Goal: Find specific page/section: Find specific page/section

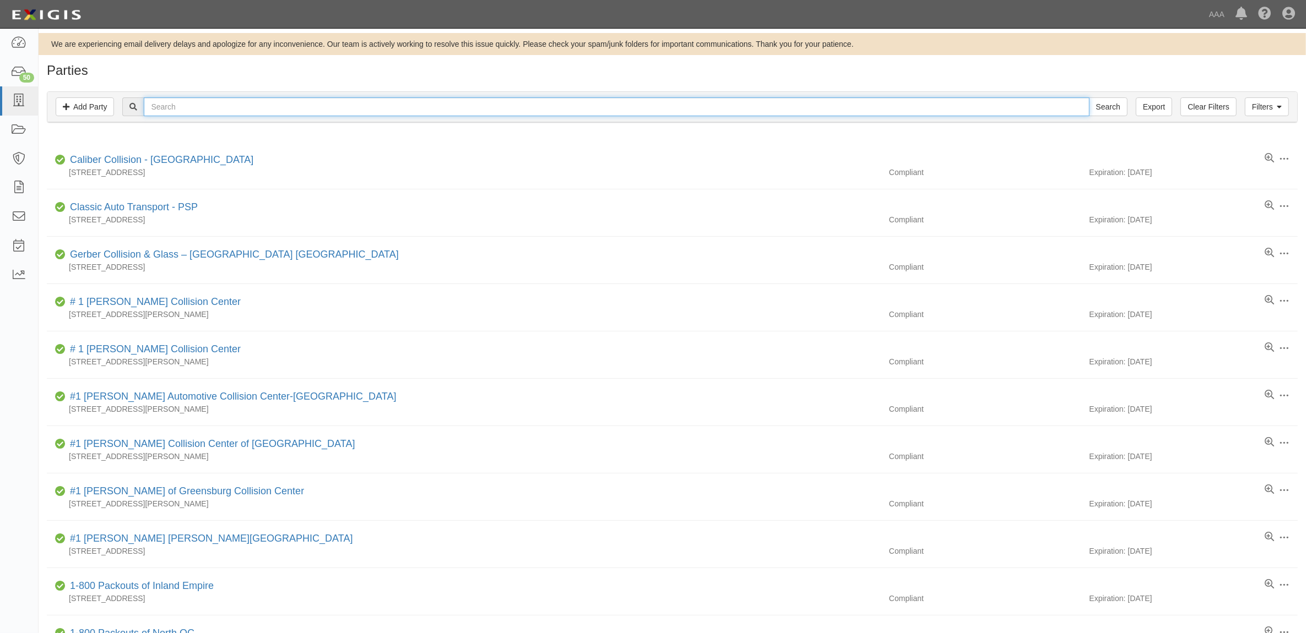
click at [237, 112] on input "text" at bounding box center [616, 106] width 945 height 19
type input "[PERSON_NAME]"
click at [1089, 97] on input "Search" at bounding box center [1108, 106] width 39 height 19
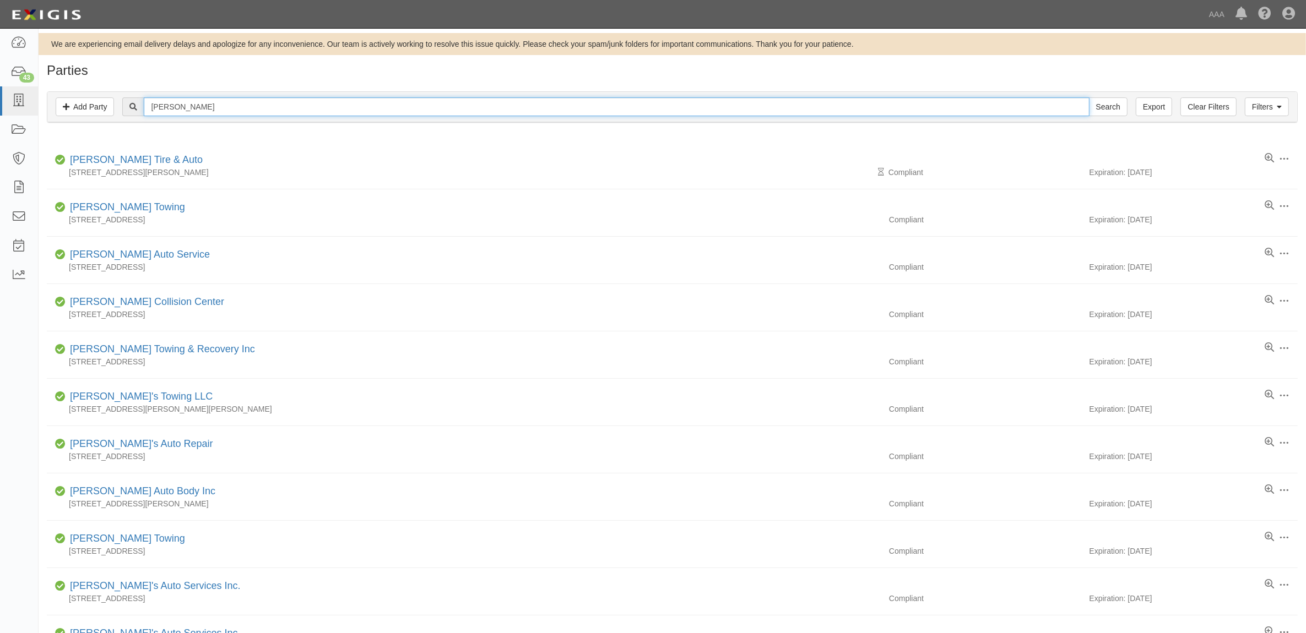
click at [248, 113] on input "[PERSON_NAME]" at bounding box center [616, 106] width 945 height 19
paste input "550505"
type input "550505"
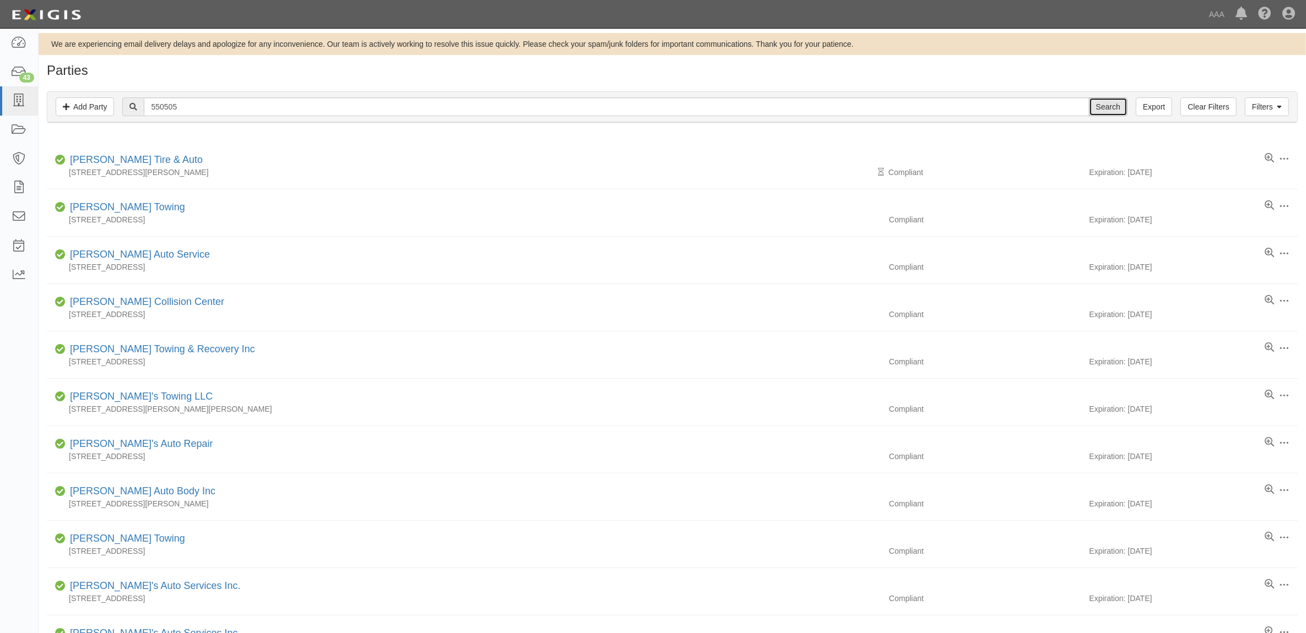
click at [1095, 100] on input "Search" at bounding box center [1108, 106] width 39 height 19
